Goal: Information Seeking & Learning: Learn about a topic

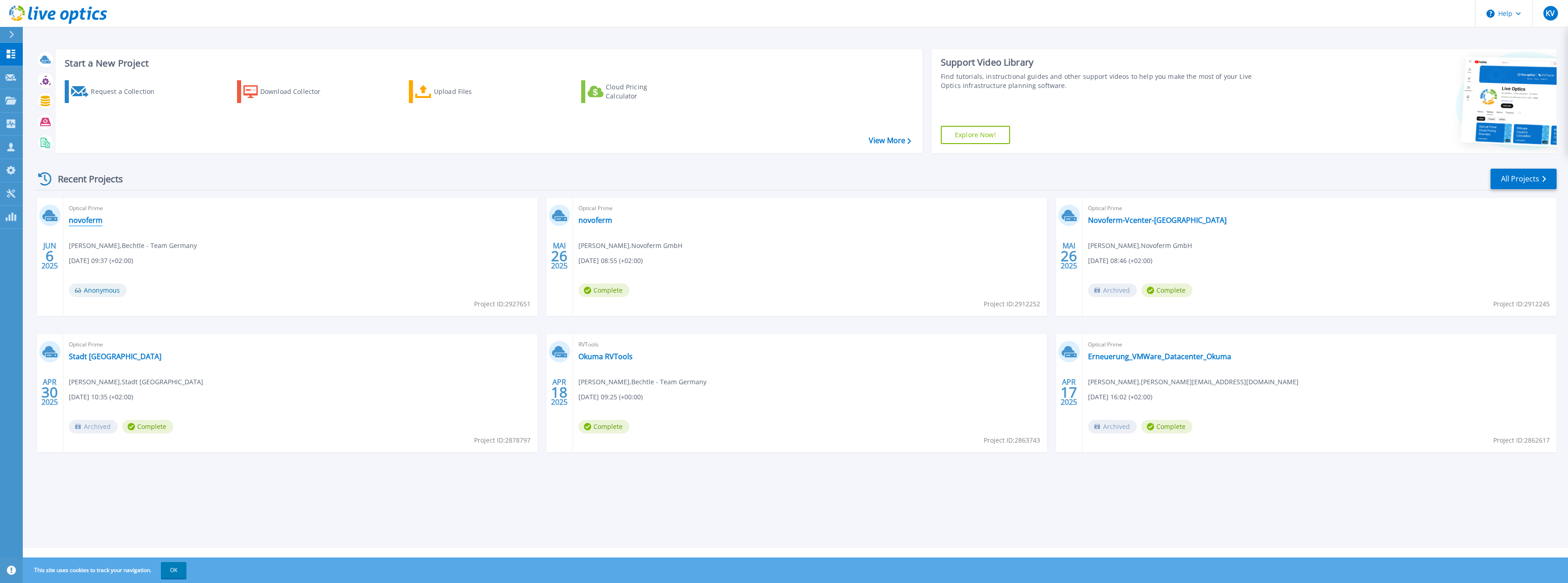
click at [81, 220] on link "novoferm" at bounding box center [85, 220] width 33 height 9
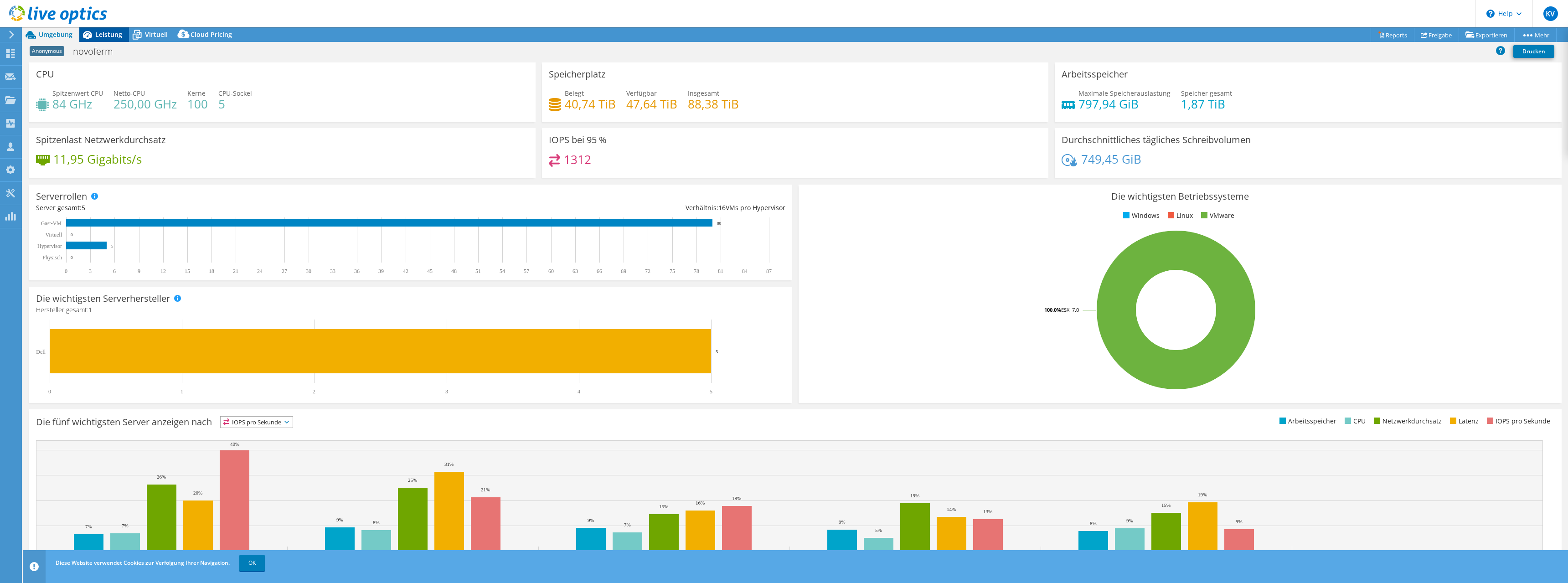
click at [106, 34] on span "Leistung" at bounding box center [109, 34] width 27 height 9
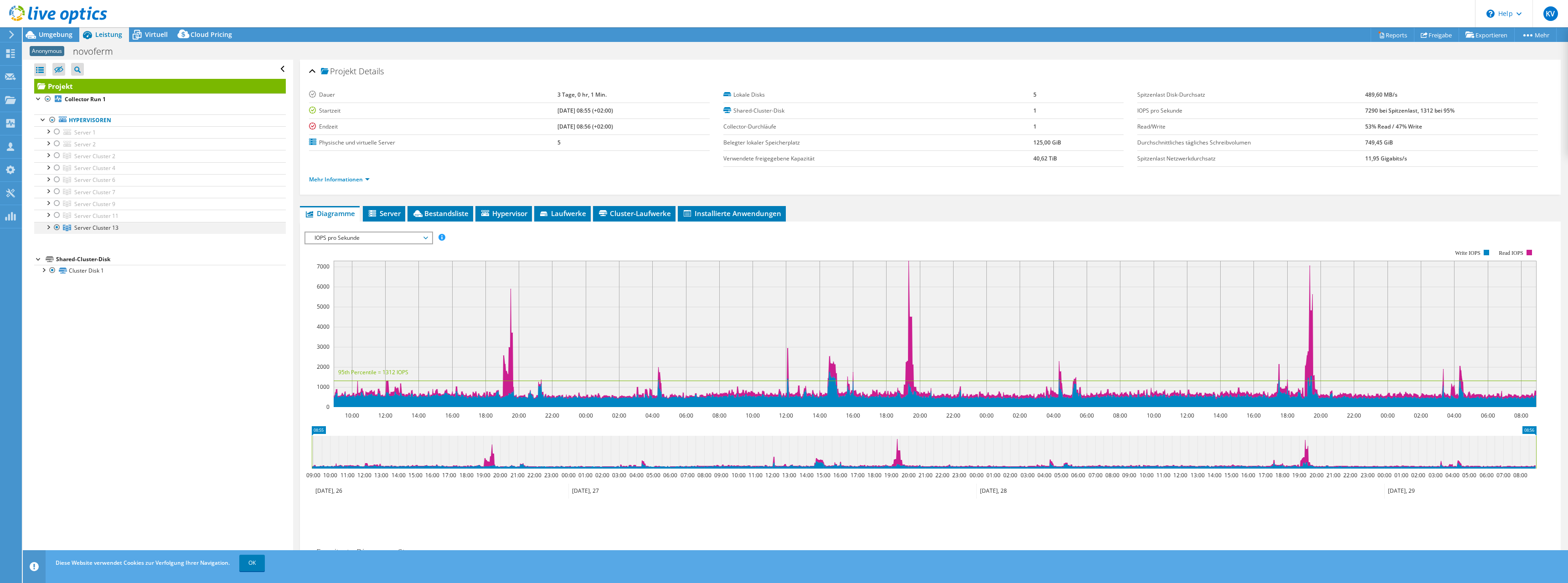
click at [49, 228] on div at bounding box center [47, 226] width 9 height 9
click at [49, 217] on div at bounding box center [47, 214] width 9 height 9
click at [49, 217] on div at bounding box center [47, 214] width 9 height 9
click at [71, 14] on use at bounding box center [58, 15] width 98 height 18
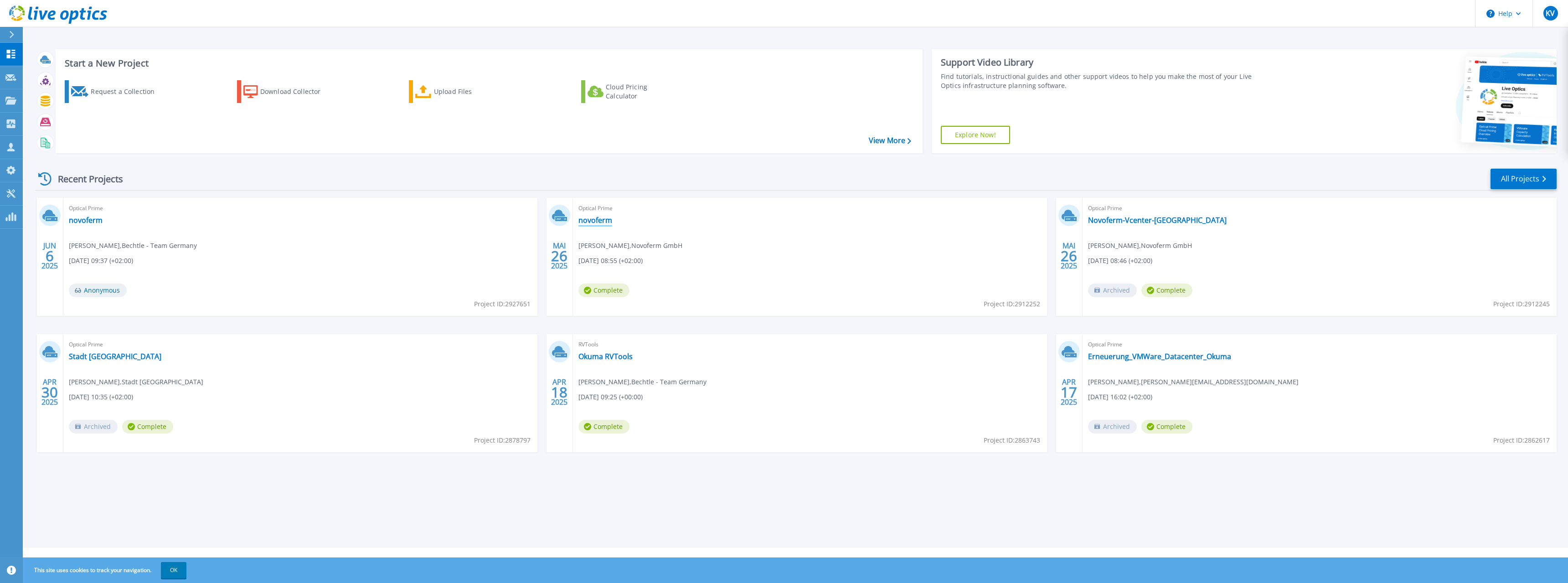
click at [595, 217] on link "novoferm" at bounding box center [595, 220] width 33 height 9
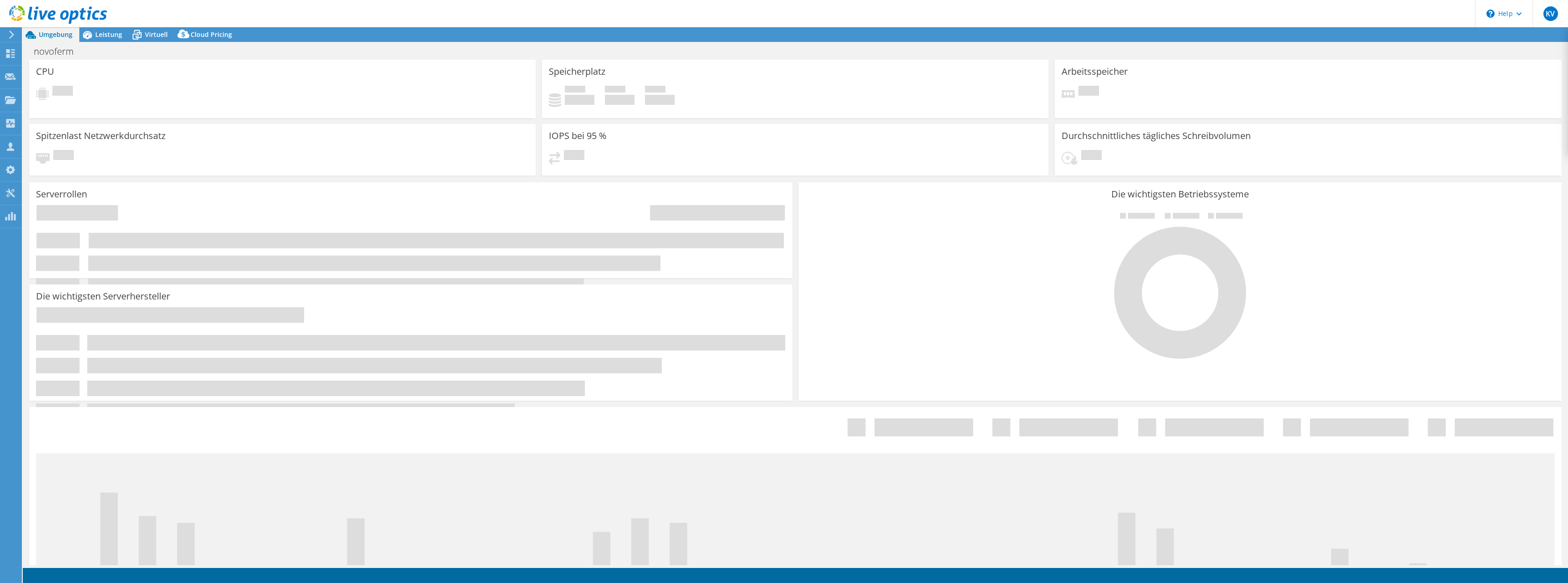
select select "USD"
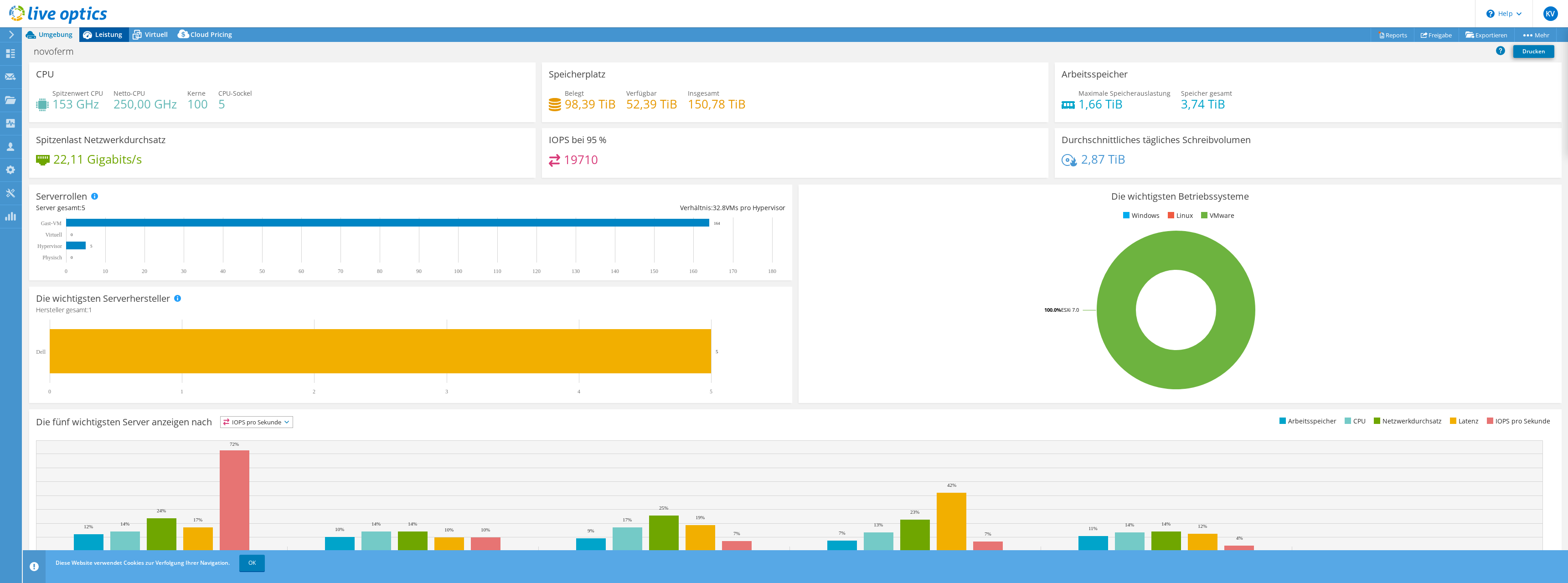
click at [104, 35] on span "Leistung" at bounding box center [109, 34] width 27 height 9
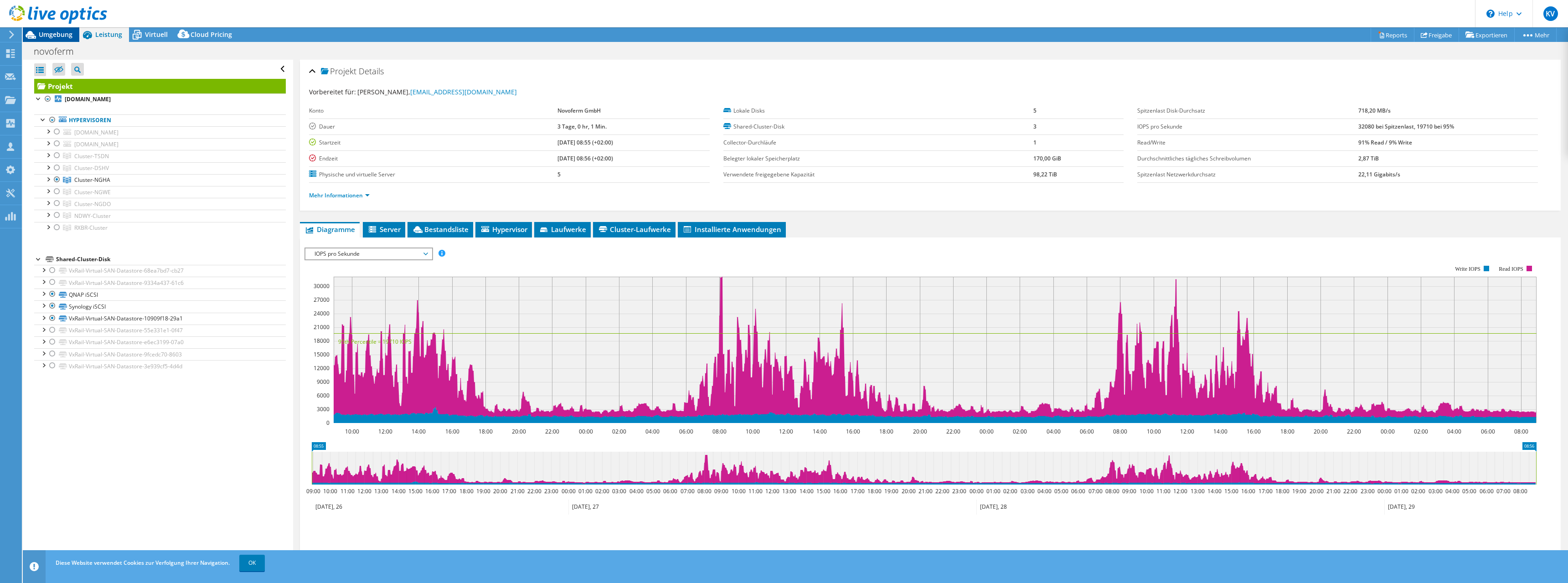
click at [59, 35] on span "Umgebung" at bounding box center [55, 34] width 33 height 9
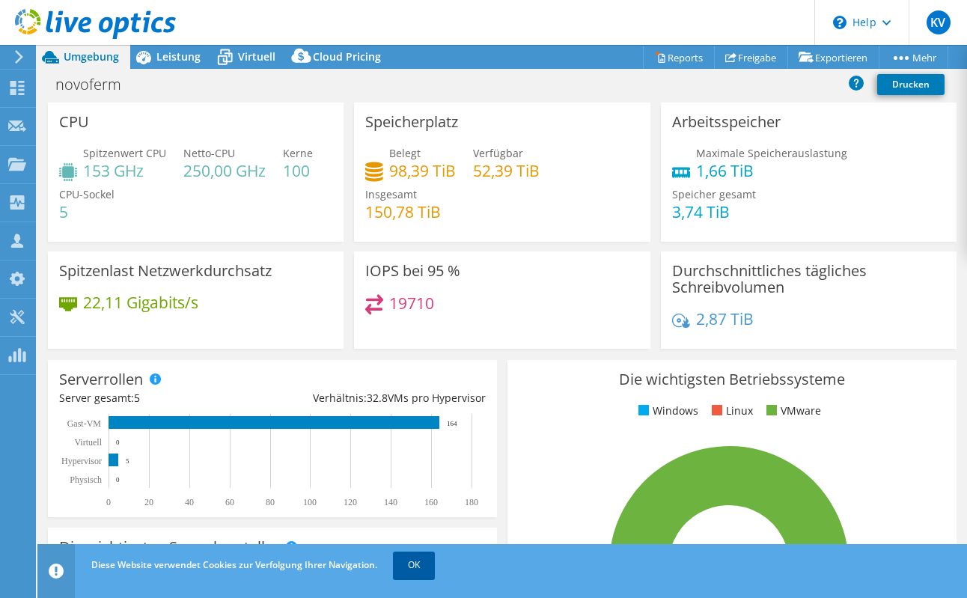
click at [409, 567] on link "OK" at bounding box center [414, 565] width 42 height 27
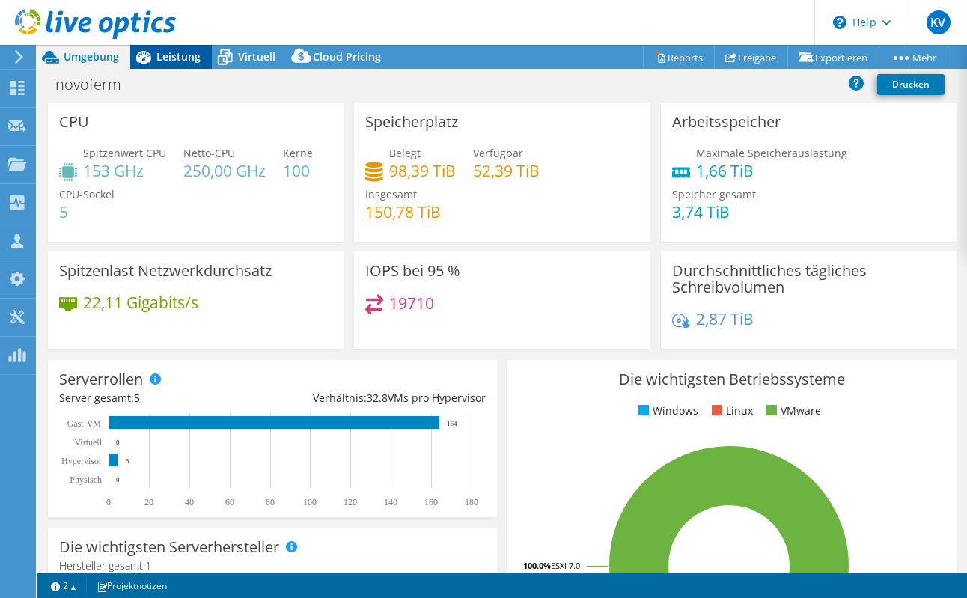
click at [191, 64] on div "Leistung" at bounding box center [171, 57] width 82 height 24
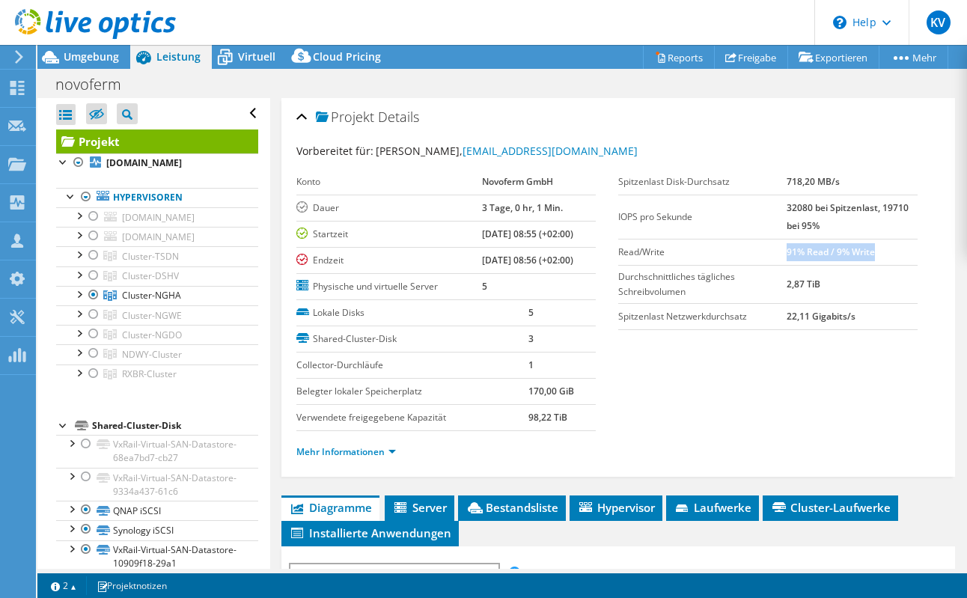
drag, startPoint x: 867, startPoint y: 251, endPoint x: 780, endPoint y: 246, distance: 87.0
click at [787, 246] on b "91% Read / 9% Write" at bounding box center [831, 252] width 88 height 13
copy b "91% Read / 9% Write"
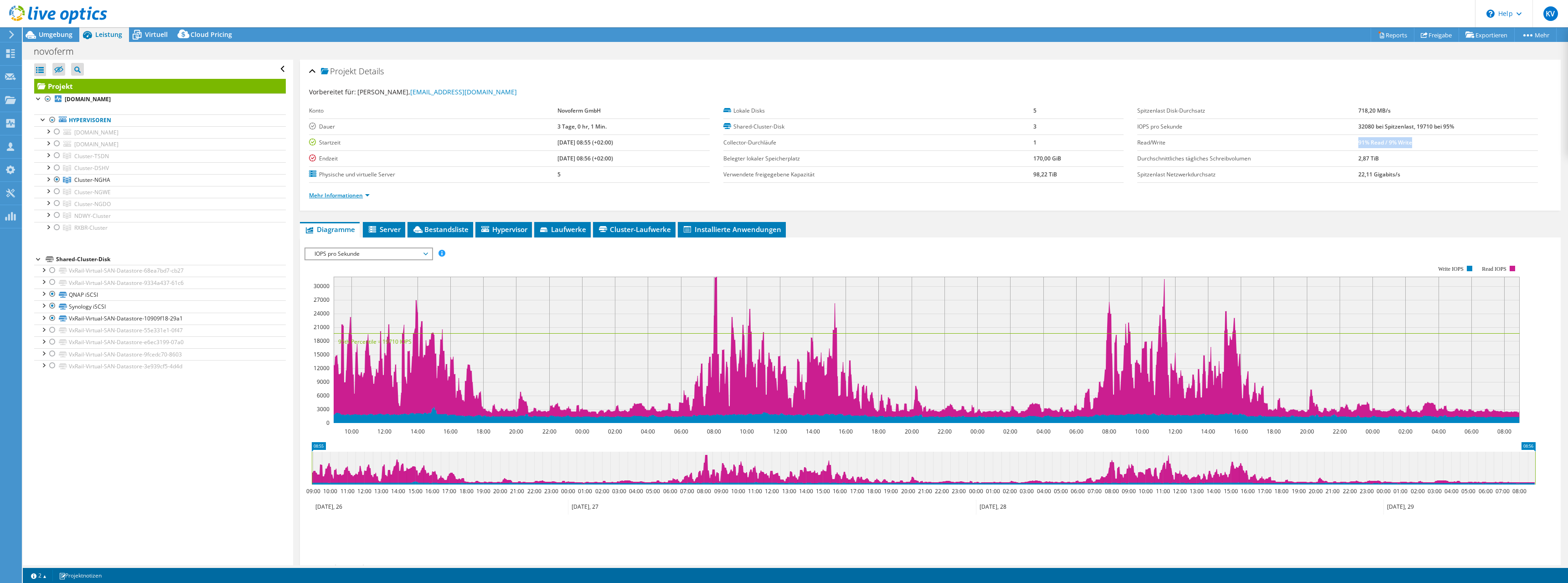
click at [344, 198] on link "Mehr Informationen" at bounding box center [340, 195] width 61 height 8
